Goal: Task Accomplishment & Management: Use online tool/utility

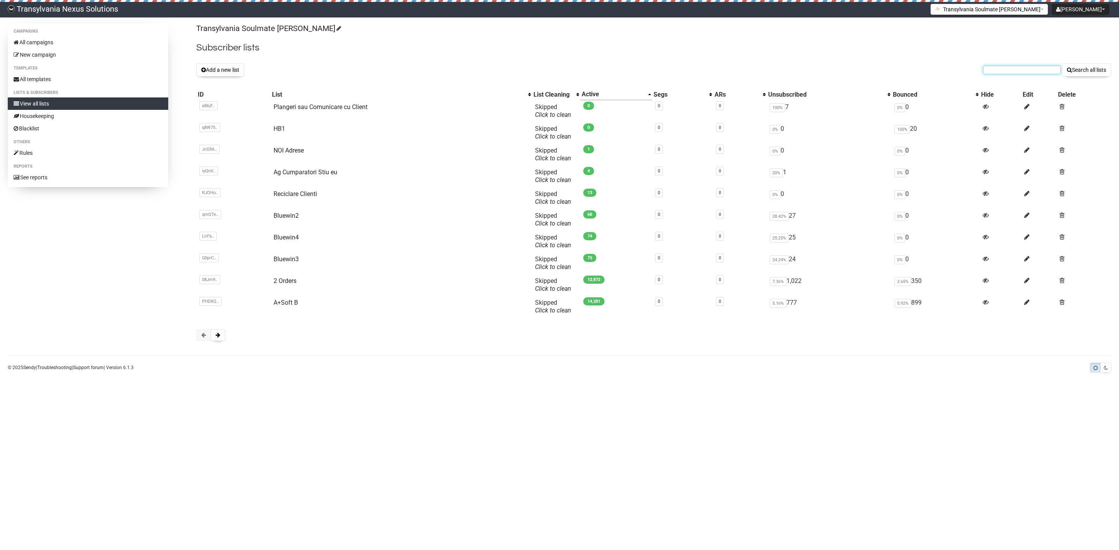
drag, startPoint x: 984, startPoint y: 71, endPoint x: 989, endPoint y: 75, distance: 6.5
click at [984, 71] on input "text" at bounding box center [1022, 70] width 78 height 9
drag, startPoint x: 989, startPoint y: 75, endPoint x: 1006, endPoint y: 76, distance: 16.4
click at [1006, 76] on form "Search all lists" at bounding box center [1047, 69] width 128 height 13
click at [1009, 71] on input "text" at bounding box center [1022, 70] width 78 height 9
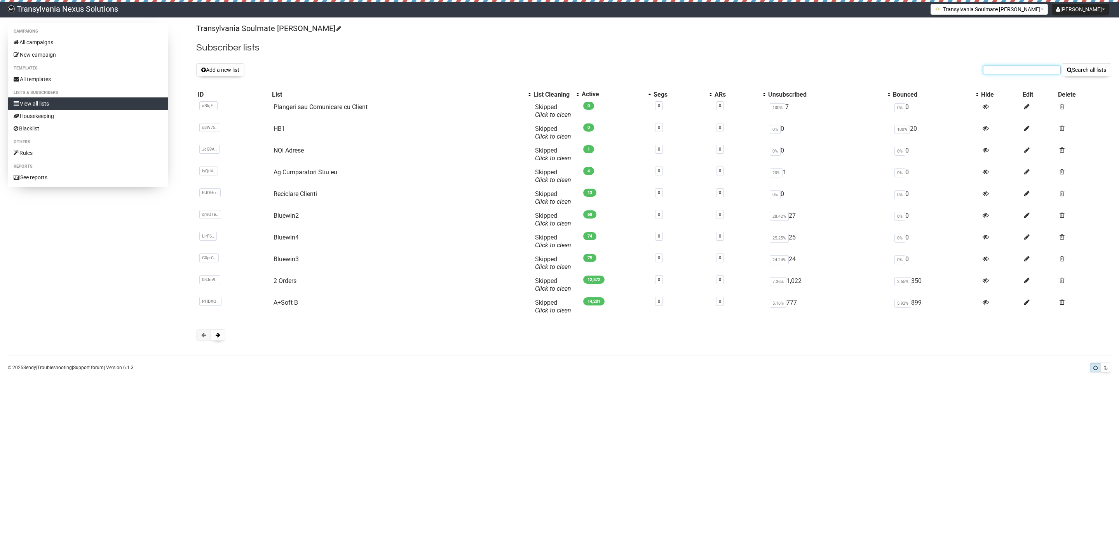
paste input "[EMAIL_ADDRESS][DOMAIN_NAME]"
type input "[EMAIL_ADDRESS][DOMAIN_NAME]"
click at [1083, 70] on button "Search all lists" at bounding box center [1086, 69] width 49 height 13
click at [217, 338] on button at bounding box center [218, 335] width 15 height 12
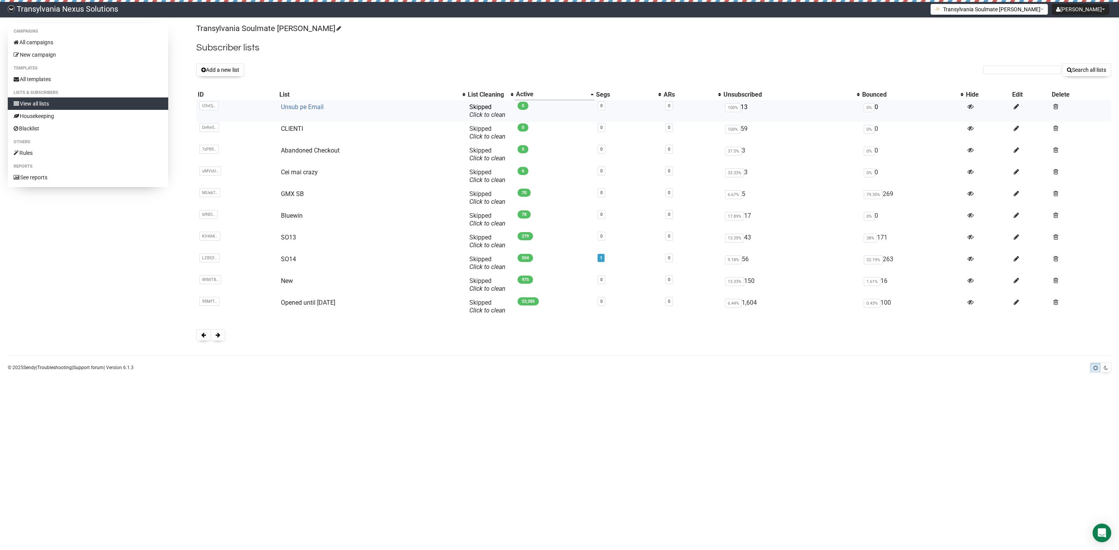
click at [301, 107] on link "Unsub pe Email" at bounding box center [302, 106] width 43 height 7
